Goal: Task Accomplishment & Management: Manage account settings

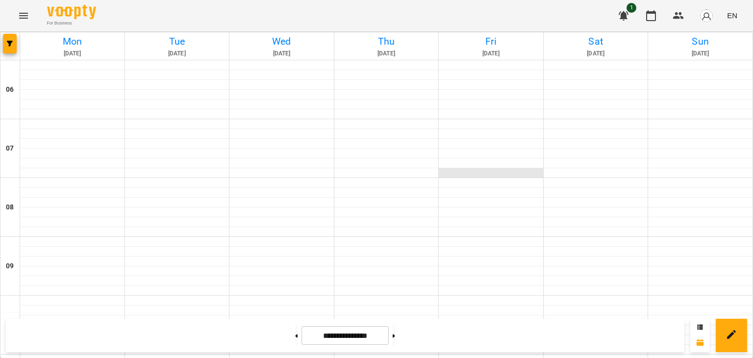
scroll to position [718, 0]
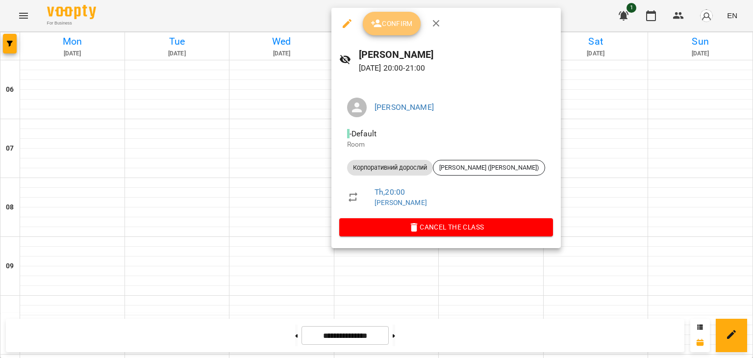
click at [394, 23] on span "Confirm" at bounding box center [392, 24] width 42 height 12
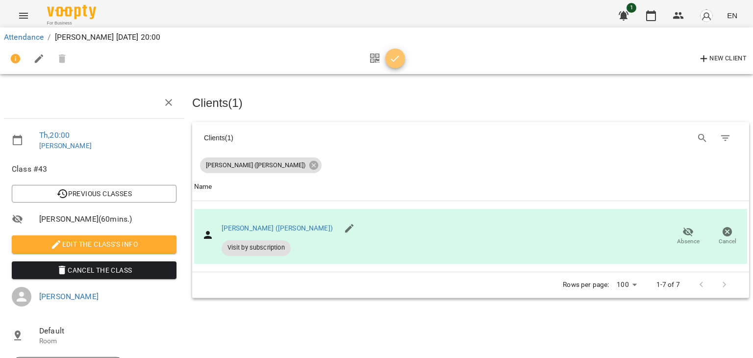
click at [389, 50] on button "button" at bounding box center [396, 59] width 20 height 20
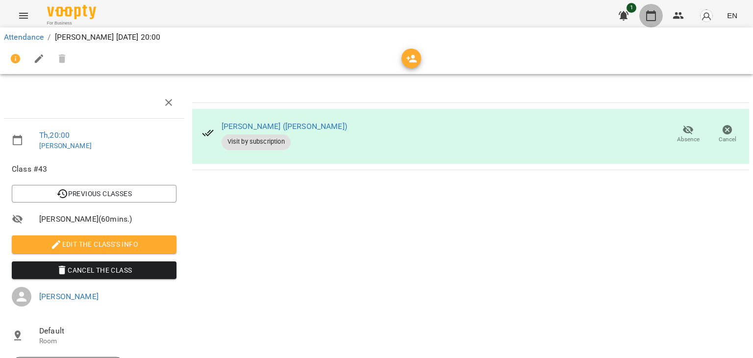
click at [651, 19] on icon "button" at bounding box center [652, 16] width 12 height 12
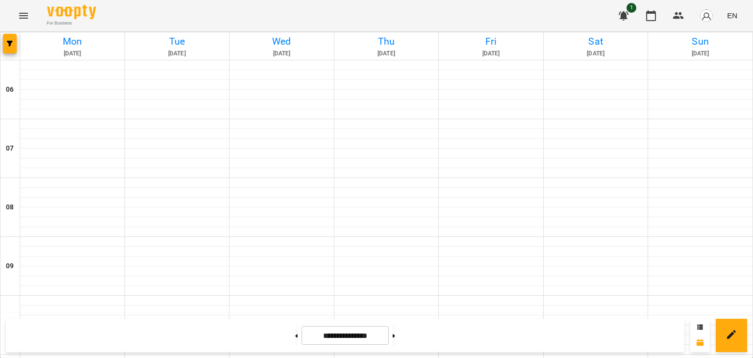
scroll to position [235, 0]
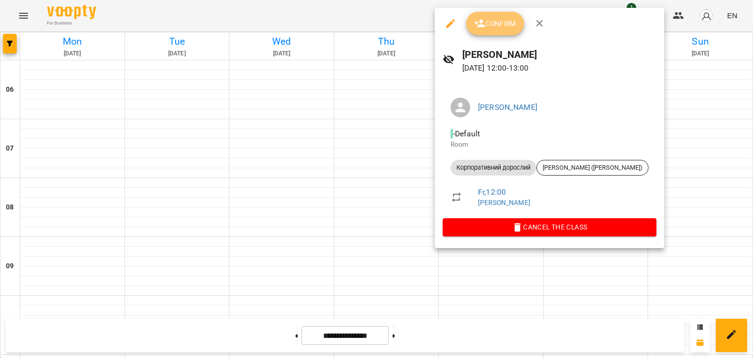
click at [495, 30] on button "Confirm" at bounding box center [495, 24] width 58 height 24
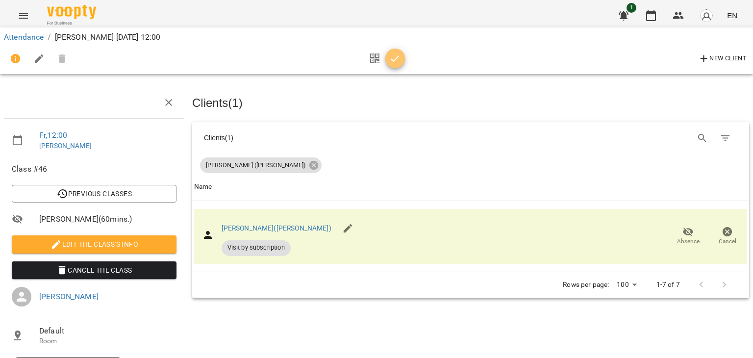
click at [402, 53] on span "button" at bounding box center [396, 59] width 20 height 12
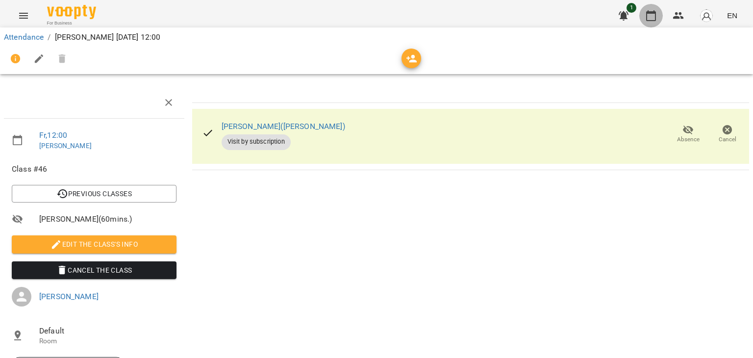
click at [661, 14] on button "button" at bounding box center [652, 16] width 24 height 24
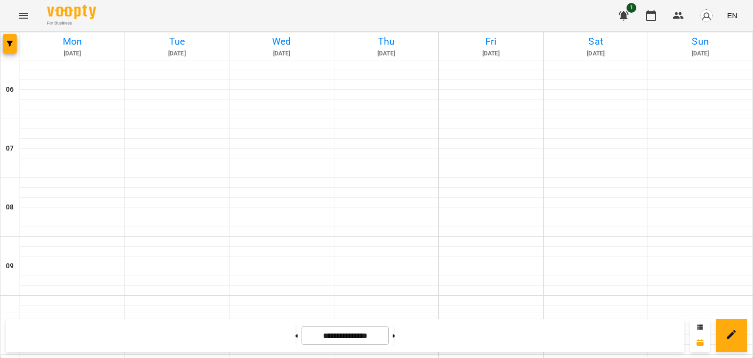
scroll to position [304, 0]
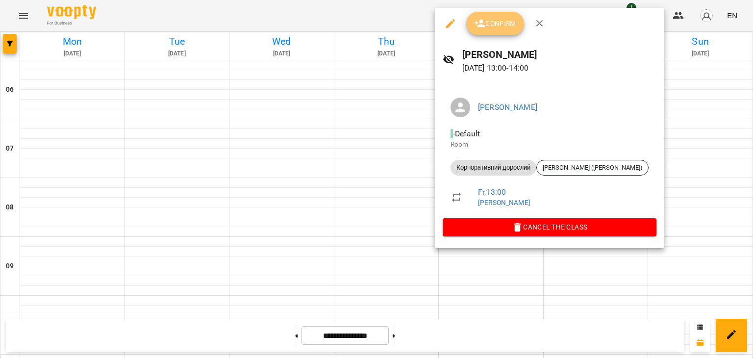
click at [492, 20] on span "Confirm" at bounding box center [495, 24] width 42 height 12
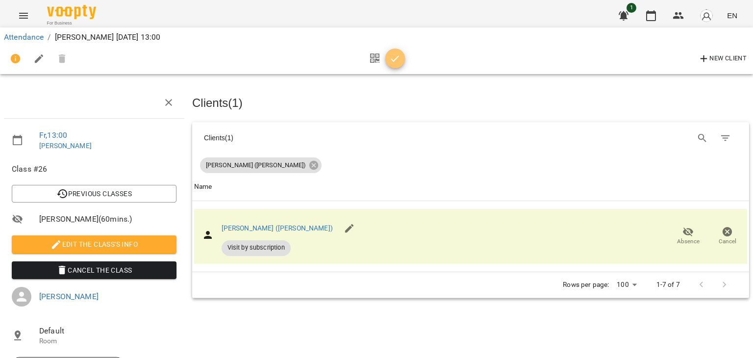
click at [392, 53] on icon "button" at bounding box center [395, 59] width 12 height 12
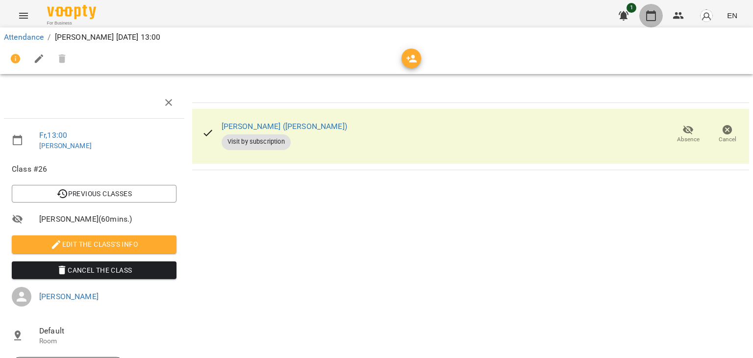
click at [653, 13] on icon "button" at bounding box center [651, 15] width 10 height 11
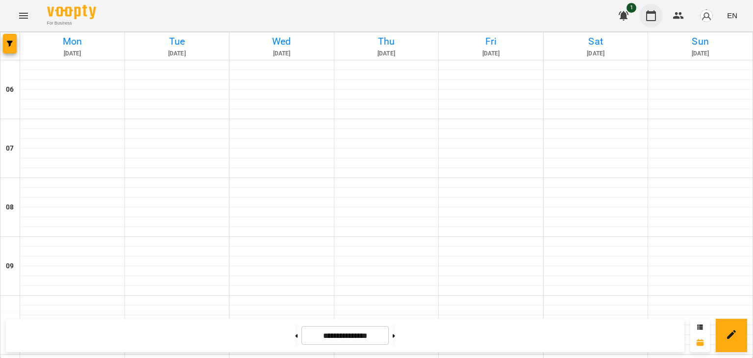
scroll to position [240, 0]
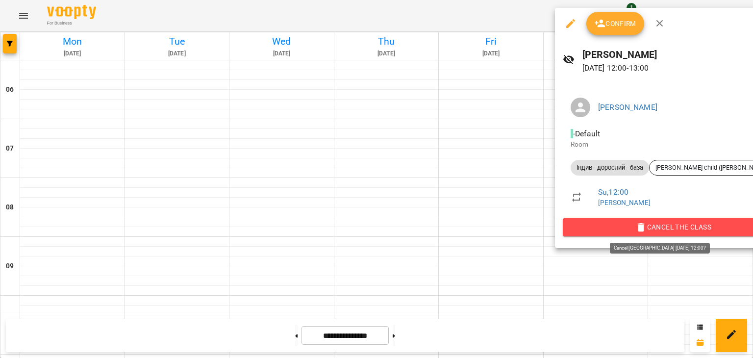
click at [659, 227] on span "Cancel the class" at bounding box center [674, 227] width 206 height 12
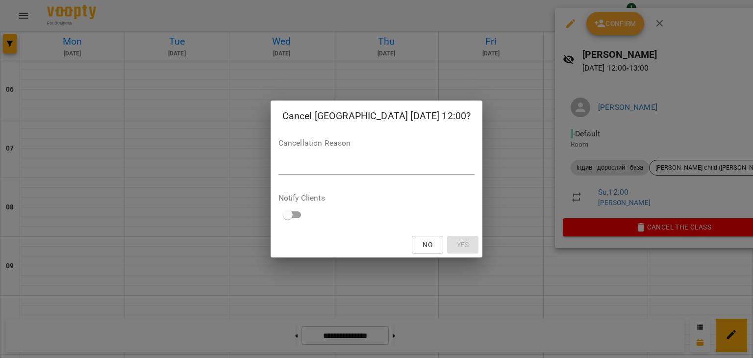
click at [591, 275] on div "Cancel [GEOGRAPHIC_DATA] [DATE] 12:00? Cancellation Reason * Notify Clients No …" at bounding box center [376, 179] width 753 height 358
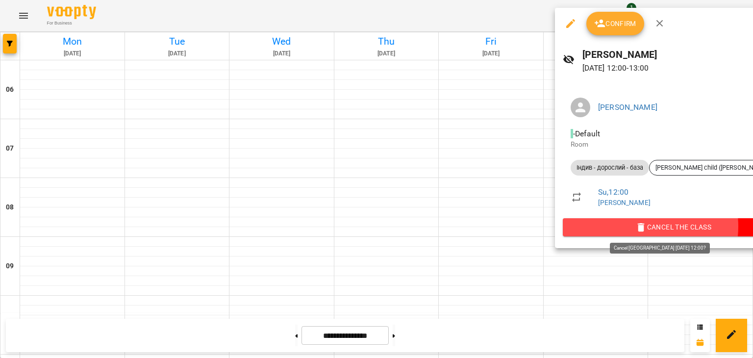
click at [643, 226] on span "Cancel the class" at bounding box center [674, 227] width 206 height 12
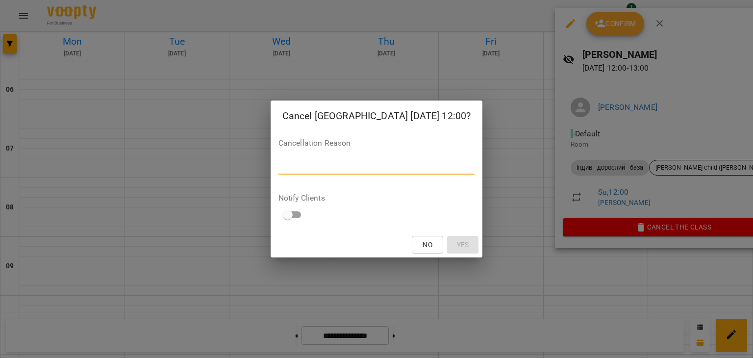
click at [383, 167] on textarea at bounding box center [377, 166] width 197 height 9
type textarea "**********"
click at [457, 244] on span "Yes" at bounding box center [463, 245] width 12 height 12
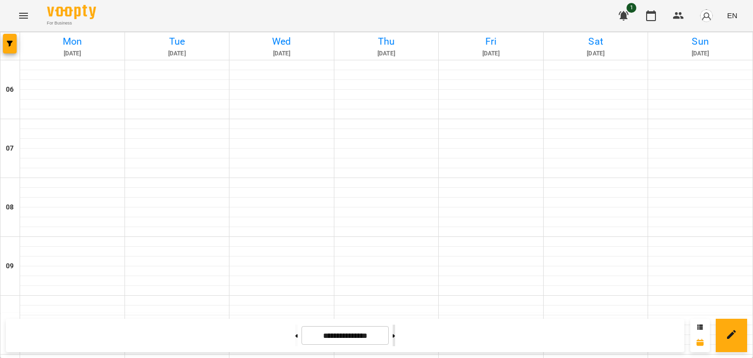
click at [395, 330] on button at bounding box center [394, 336] width 2 height 22
type input "**********"
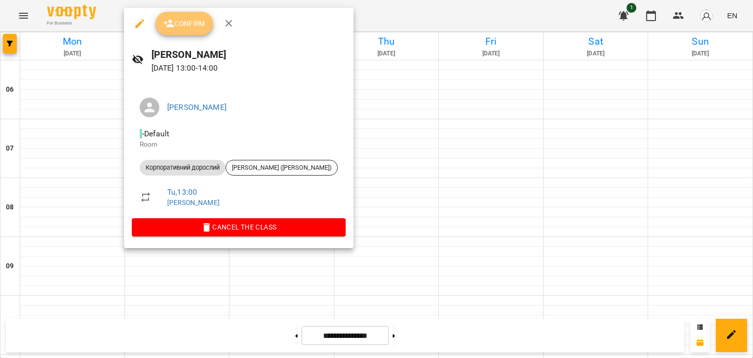
click at [183, 18] on span "Confirm" at bounding box center [184, 24] width 42 height 12
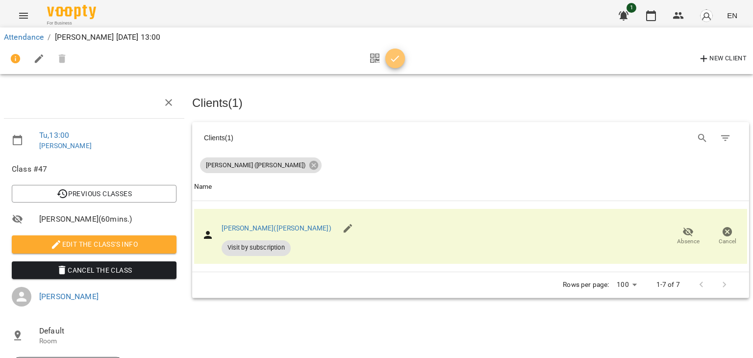
click at [394, 56] on icon "button" at bounding box center [395, 59] width 12 height 12
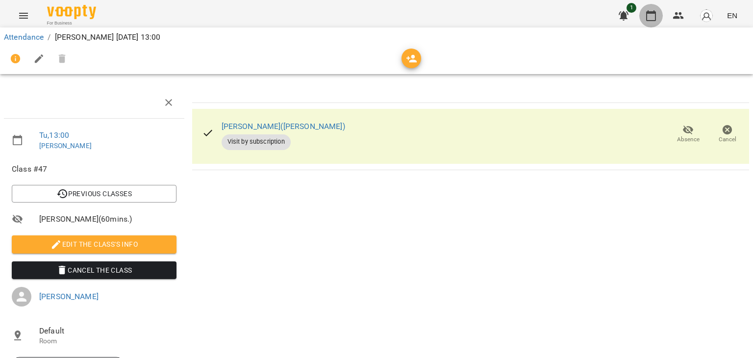
click at [653, 16] on icon "button" at bounding box center [652, 16] width 12 height 12
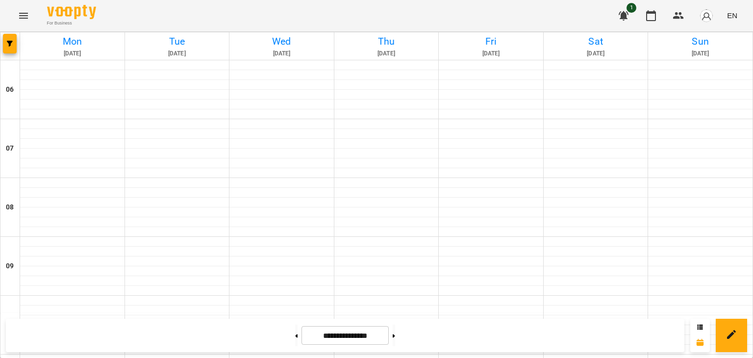
scroll to position [427, 0]
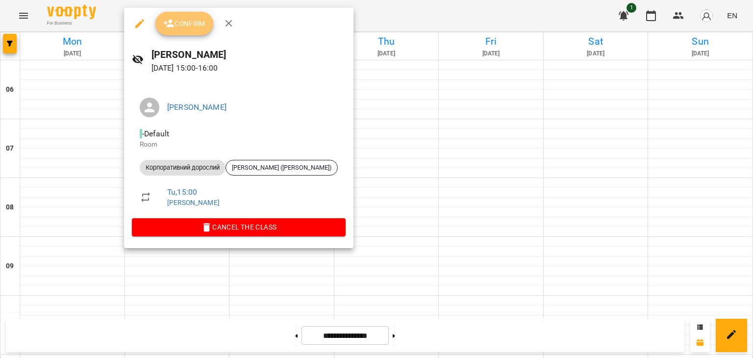
click at [192, 29] on button "Confirm" at bounding box center [184, 24] width 58 height 24
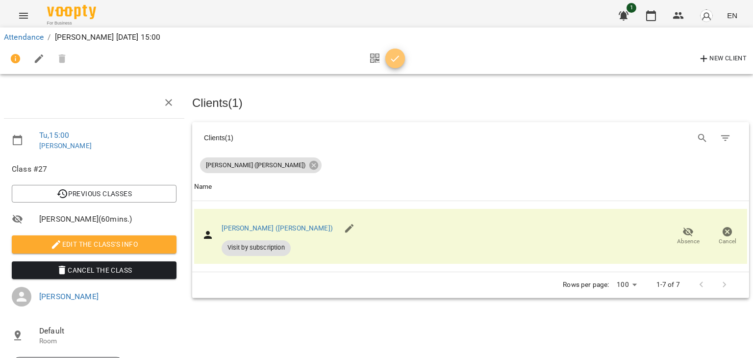
click at [399, 56] on icon "button" at bounding box center [395, 58] width 8 height 6
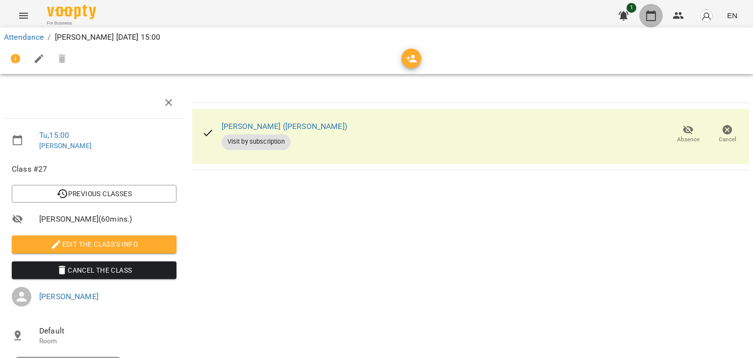
click at [652, 17] on icon "button" at bounding box center [652, 16] width 12 height 12
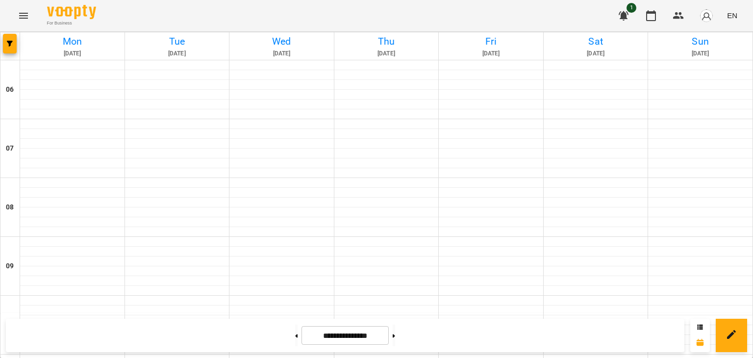
scroll to position [700, 0]
select select "**********"
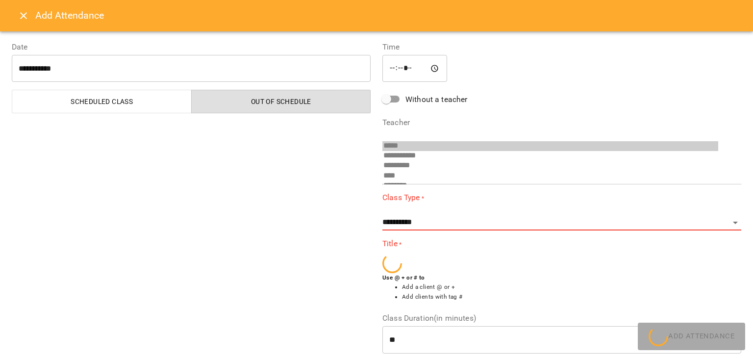
scroll to position [86, 0]
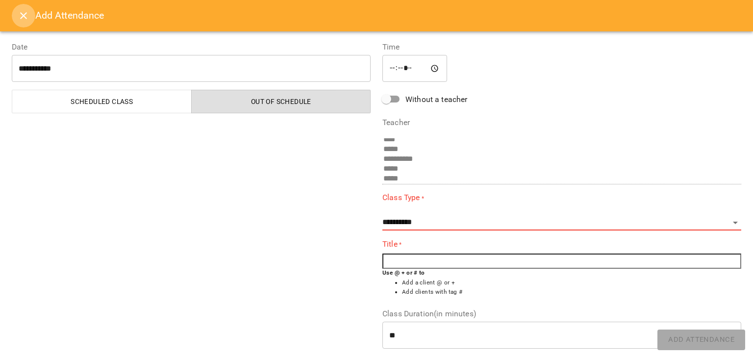
click at [23, 19] on icon "Close" at bounding box center [24, 16] width 12 height 12
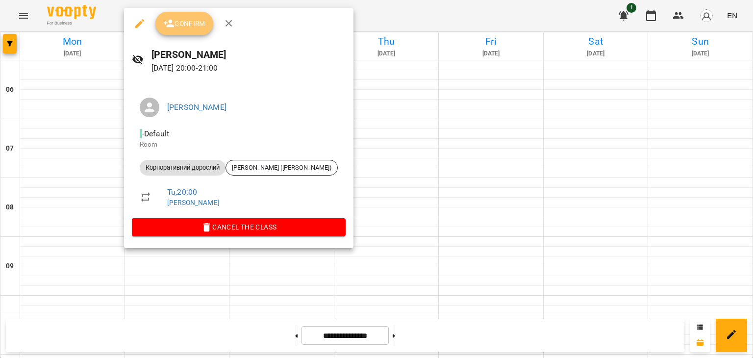
click at [192, 22] on span "Confirm" at bounding box center [184, 24] width 42 height 12
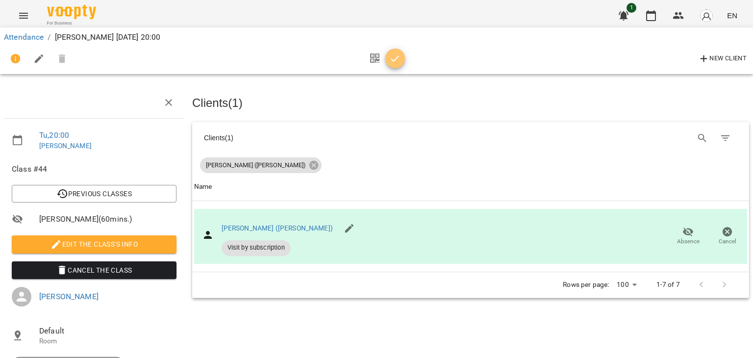
click at [404, 61] on span "button" at bounding box center [396, 59] width 20 height 12
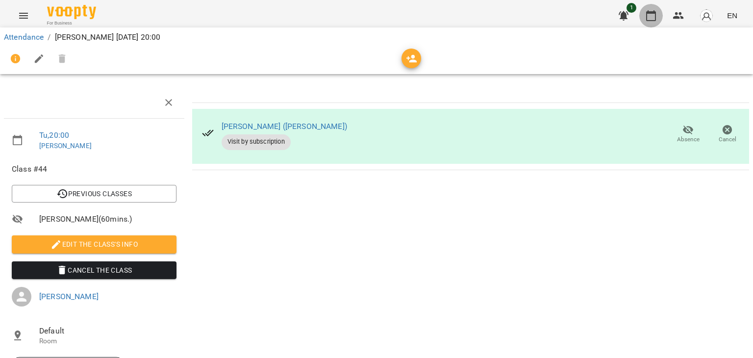
click at [645, 9] on button "button" at bounding box center [652, 16] width 24 height 24
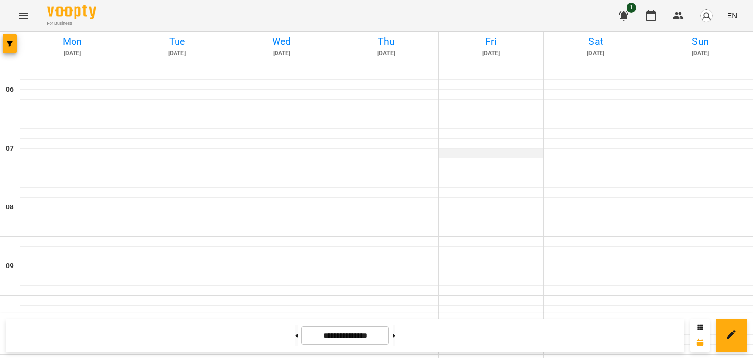
scroll to position [367, 0]
